Goal: Information Seeking & Learning: Find specific fact

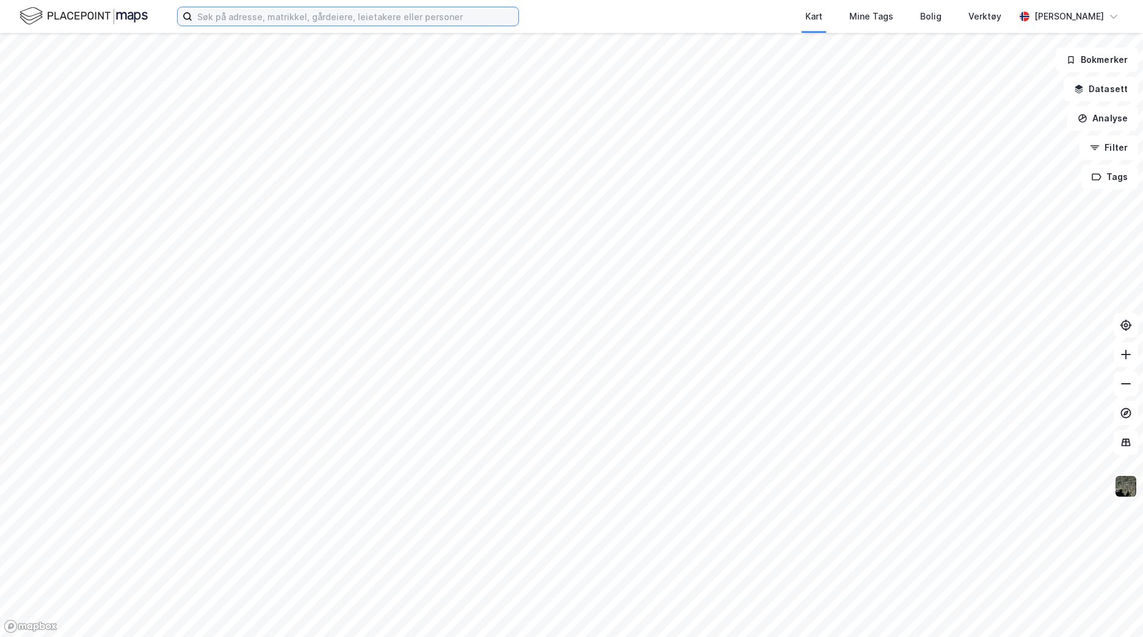
click at [226, 12] on input at bounding box center [355, 16] width 326 height 18
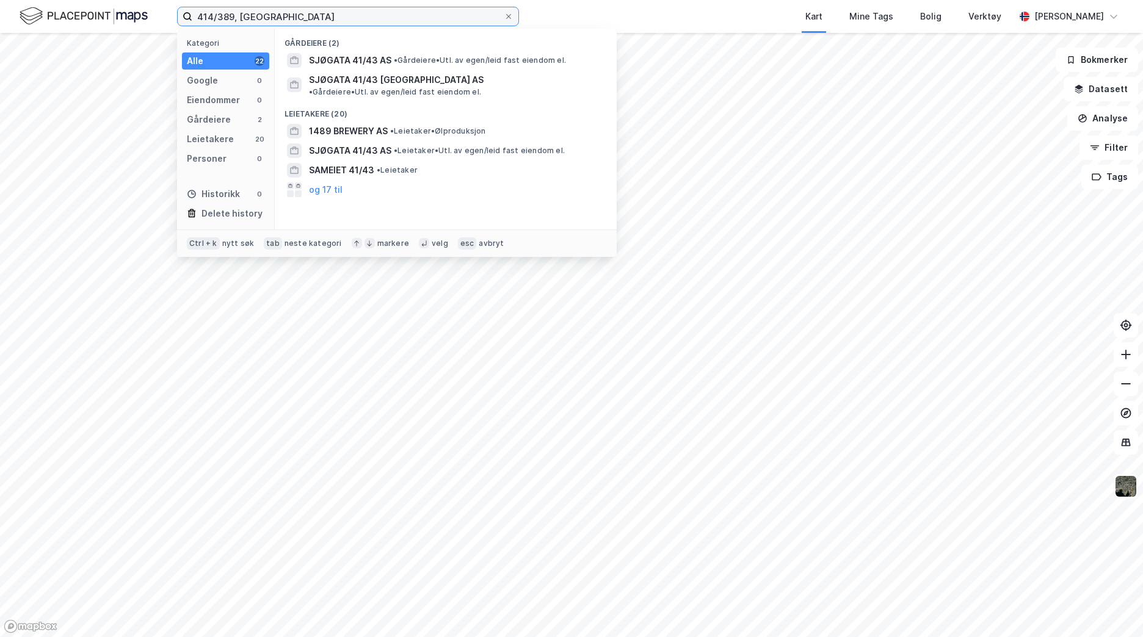
type input "414/389, trondheim"
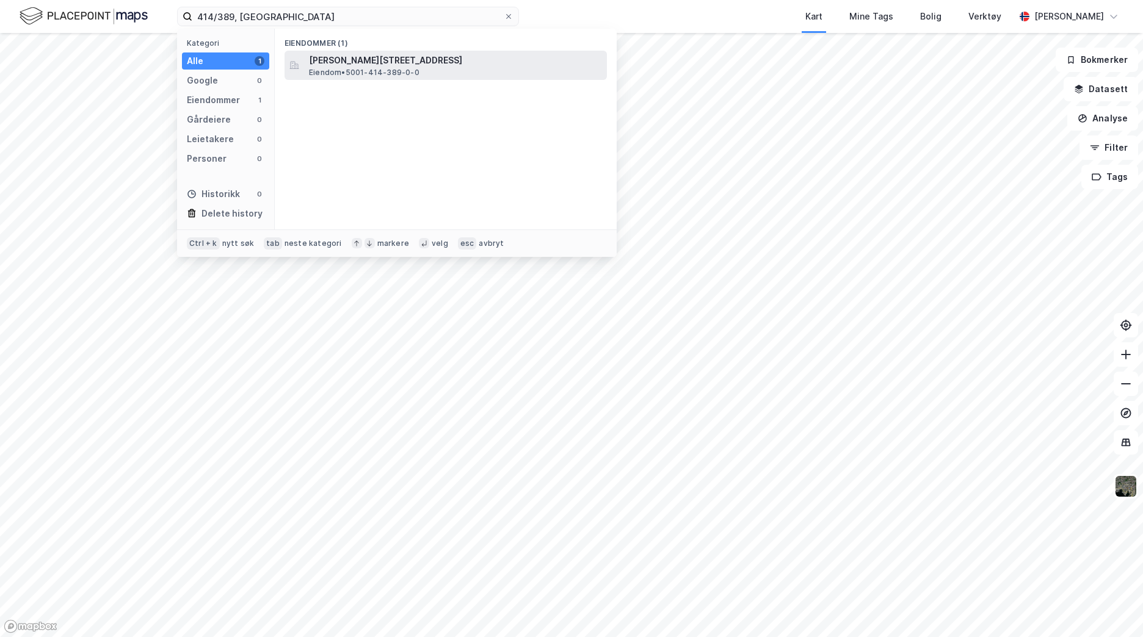
click at [328, 69] on span "Eiendom • 5001-414-389-0-0" at bounding box center [364, 73] width 110 height 10
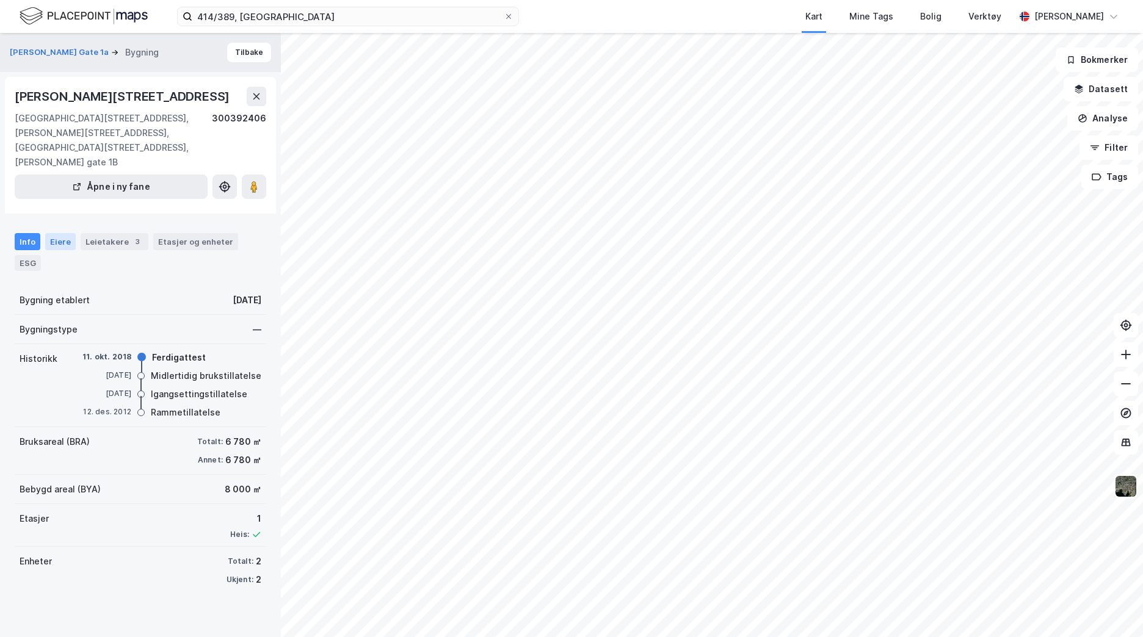
click at [56, 244] on div "Eiere" at bounding box center [60, 241] width 31 height 17
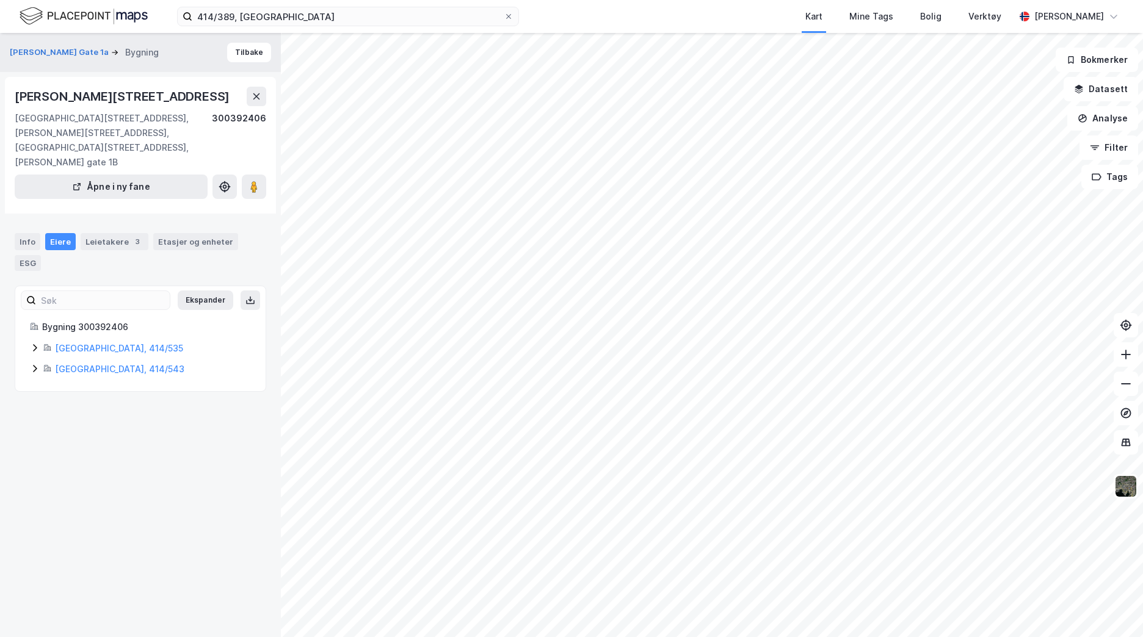
click at [34, 353] on icon at bounding box center [35, 348] width 10 height 10
